Goal: Transaction & Acquisition: Purchase product/service

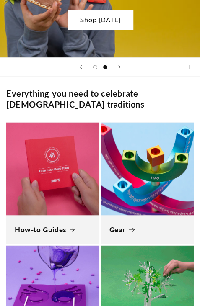
scroll to position [0, 399]
click at [114, 225] on link "Gear" at bounding box center [147, 229] width 76 height 9
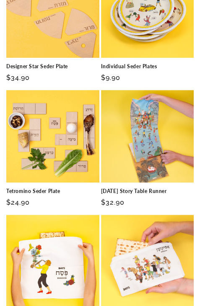
scroll to position [168, 0]
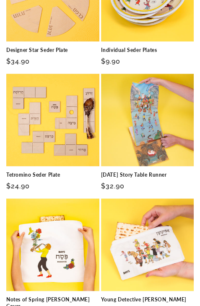
click at [136, 54] on link "Individual Seder Plates" at bounding box center [147, 50] width 93 height 7
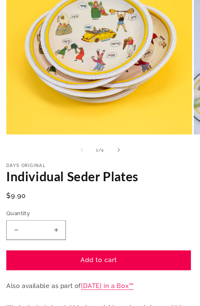
scroll to position [251, 0]
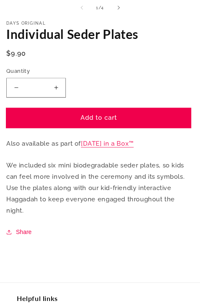
click at [114, 113] on button "Add to cart" at bounding box center [98, 118] width 184 height 20
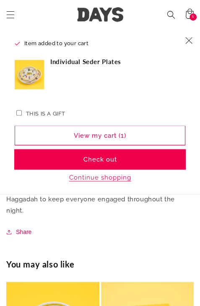
click at [113, 164] on button "Check out" at bounding box center [100, 160] width 170 height 20
